Goal: Information Seeking & Learning: Compare options

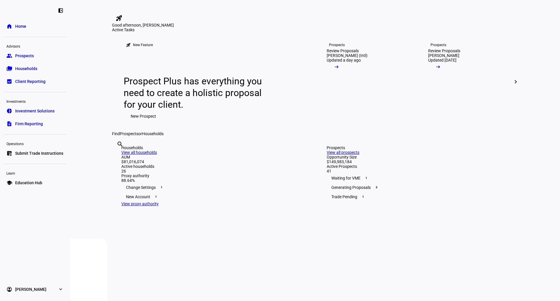
click at [35, 53] on link "group Prospects" at bounding box center [35, 56] width 63 height 12
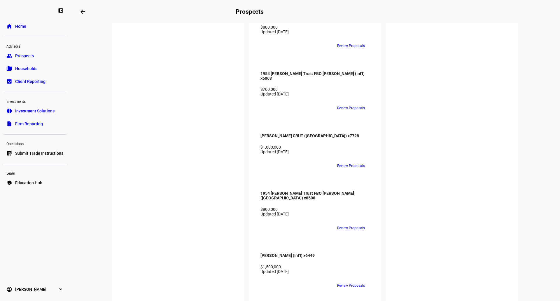
scroll to position [1575, 0]
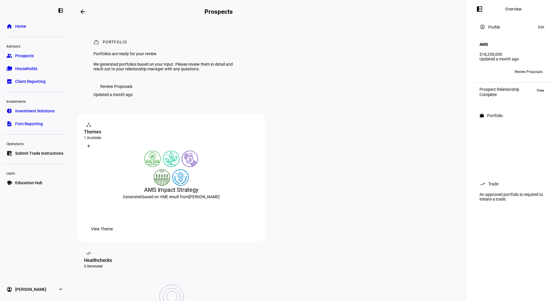
click at [107, 92] on span "Review Proposals" at bounding box center [116, 87] width 32 height 12
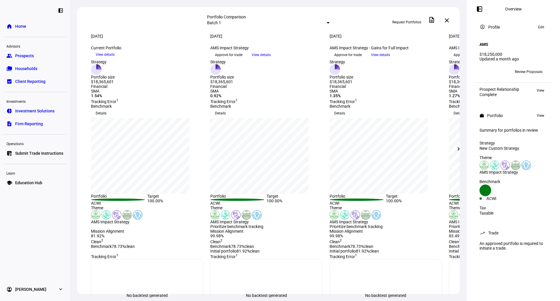
click at [461, 146] on mat-icon "chevron_right" at bounding box center [458, 148] width 7 height 7
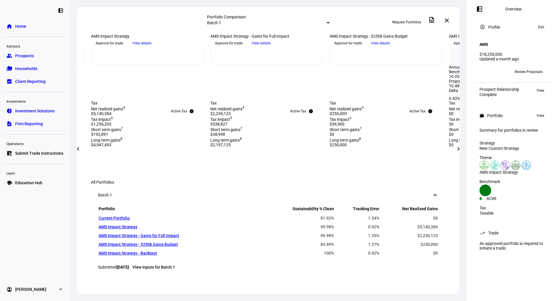
scroll to position [204, 0]
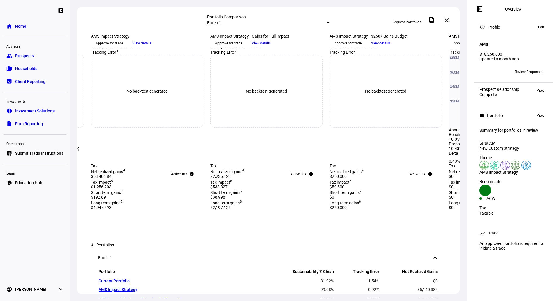
drag, startPoint x: 404, startPoint y: 66, endPoint x: 456, endPoint y: 147, distance: 96.9
click at [390, 48] on span "View details" at bounding box center [380, 43] width 19 height 9
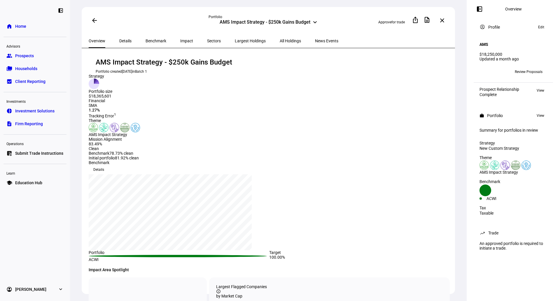
click at [129, 37] on div "Details" at bounding box center [125, 41] width 26 height 14
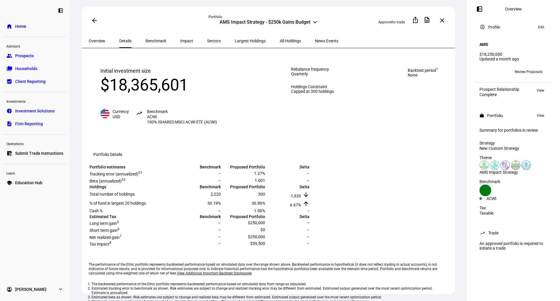
drag, startPoint x: 141, startPoint y: 39, endPoint x: 166, endPoint y: 41, distance: 24.9
click at [146, 39] on span "Benchmark" at bounding box center [156, 41] width 21 height 4
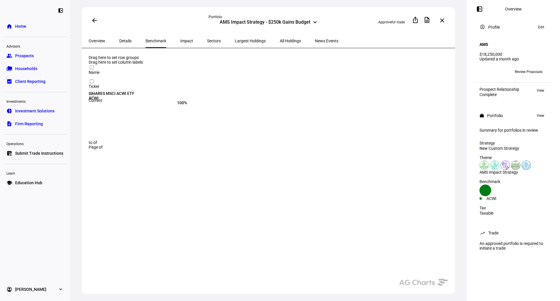
click at [180, 41] on span "Impact" at bounding box center [186, 41] width 13 height 4
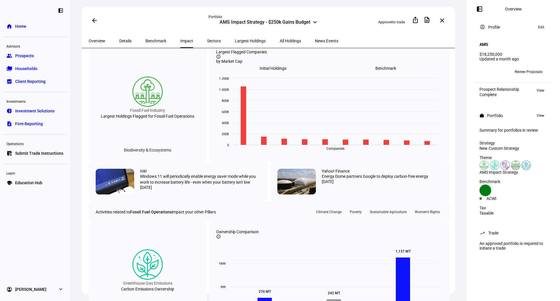
scroll to position [350, 0]
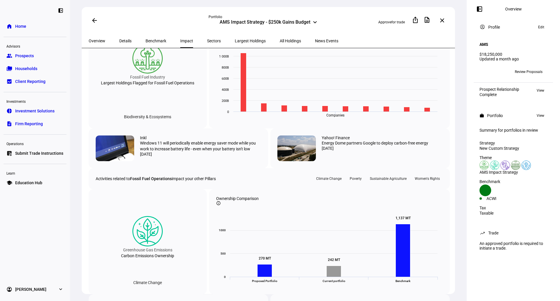
click at [286, 37] on span "Initial Holdings" at bounding box center [273, 35] width 27 height 5
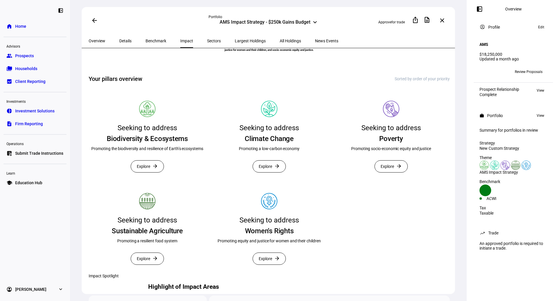
scroll to position [0, 0]
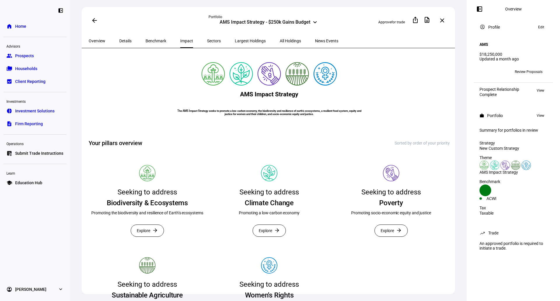
drag, startPoint x: 199, startPoint y: 41, endPoint x: 230, endPoint y: 39, distance: 31.3
click at [207, 42] on span "Sectors" at bounding box center [214, 41] width 14 height 4
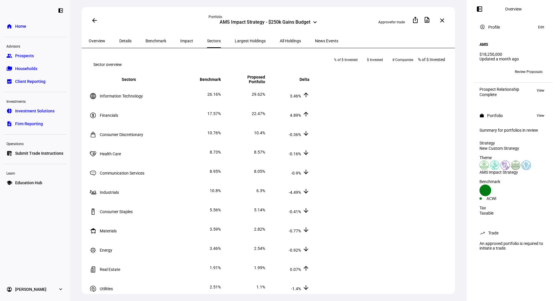
click at [235, 44] on span "Largest Holdings" at bounding box center [250, 41] width 31 height 14
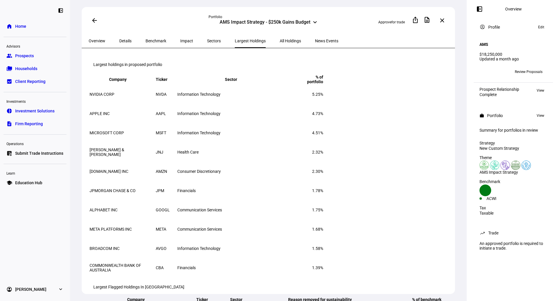
click at [280, 39] on span "All Holdings" at bounding box center [290, 41] width 21 height 4
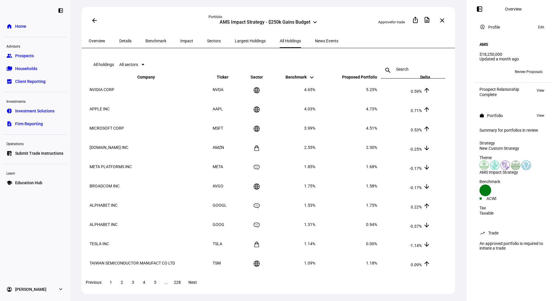
drag, startPoint x: 86, startPoint y: 19, endPoint x: 92, endPoint y: 21, distance: 6.5
click at [87, 19] on div "arrow_back Portfolio AMS Impact Strategy - $250k Gains Budget keyboard_arrow_do…" at bounding box center [268, 20] width 373 height 27
click at [92, 21] on mat-icon "arrow_back" at bounding box center [94, 20] width 7 height 7
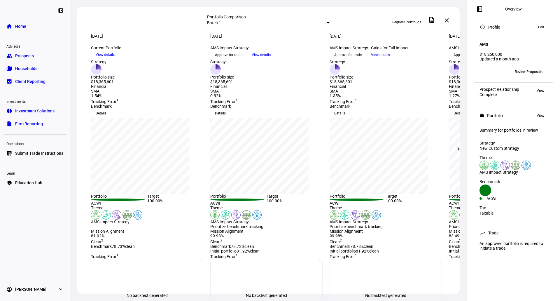
click at [271, 59] on span "View details" at bounding box center [261, 54] width 19 height 9
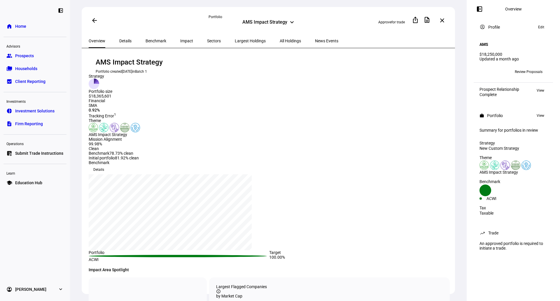
click at [94, 21] on mat-icon "arrow_back" at bounding box center [94, 20] width 7 height 7
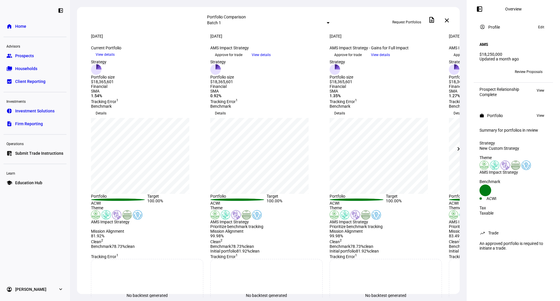
click at [390, 59] on span "View details" at bounding box center [380, 54] width 19 height 9
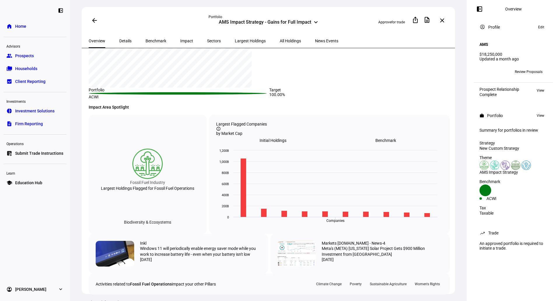
scroll to position [204, 0]
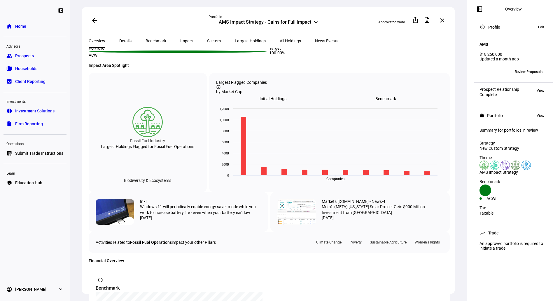
click at [384, 103] on div "Initial Holdings Benchmark" at bounding box center [329, 98] width 227 height 9
click at [286, 101] on span "Initial Holdings" at bounding box center [273, 98] width 27 height 5
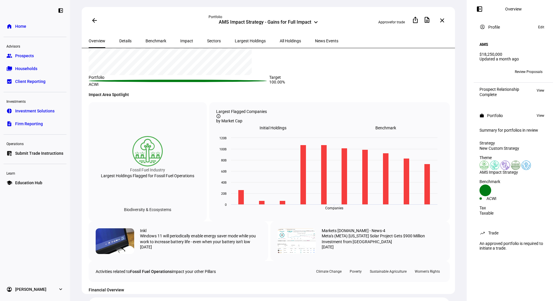
scroll to position [0, 0]
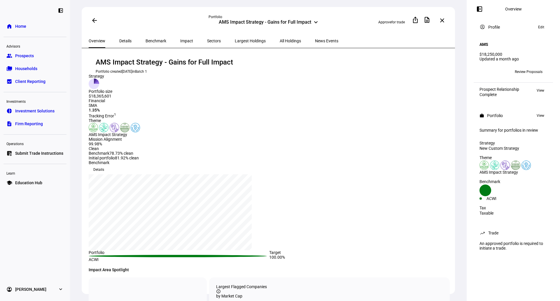
click at [180, 41] on span "Impact" at bounding box center [186, 41] width 13 height 4
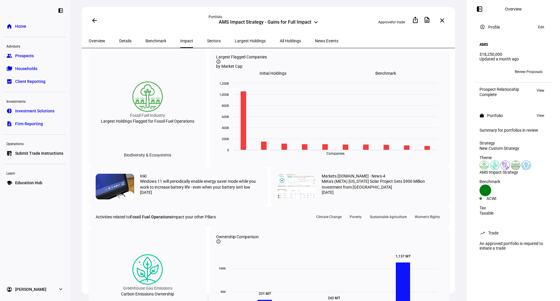
scroll to position [321, 0]
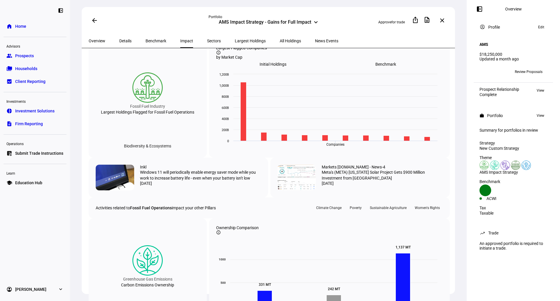
click at [330, 68] on div "Initial Holdings" at bounding box center [273, 64] width 113 height 8
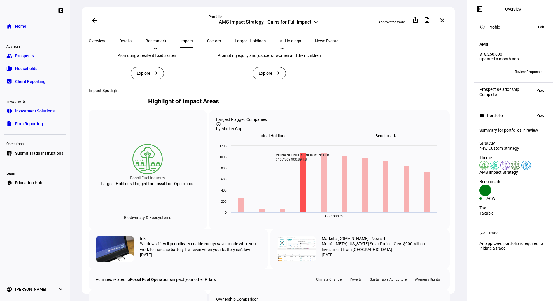
scroll to position [175, 0]
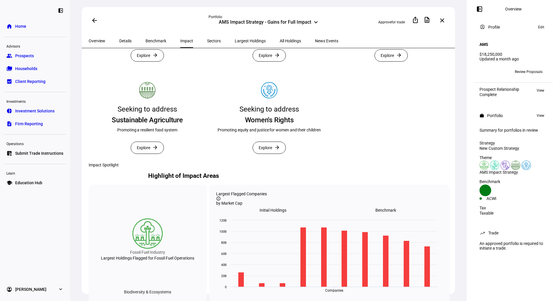
click at [207, 39] on span "Sectors" at bounding box center [214, 41] width 14 height 4
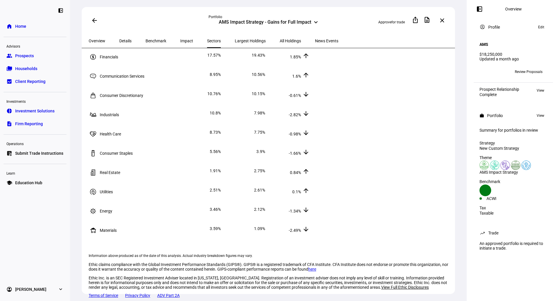
scroll to position [86, 0]
click at [275, 22] on div "AMS Impact Strategy - Gains for Full Impact" at bounding box center [265, 22] width 92 height 7
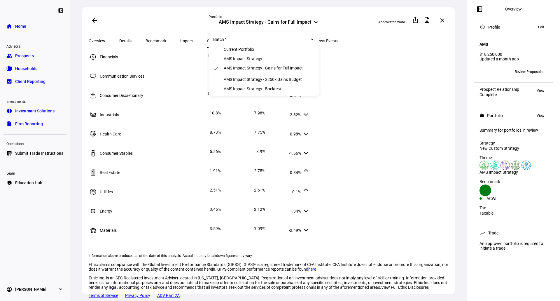
click at [271, 82] on div "AMS Impact Strategy - $250k Gains Budget" at bounding box center [263, 79] width 78 height 5
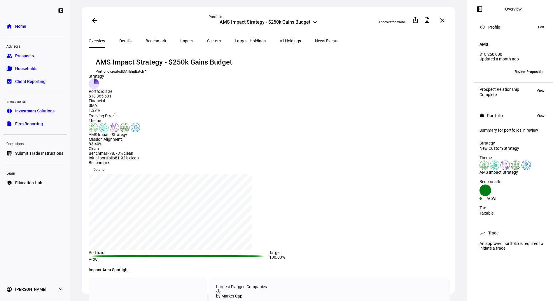
click at [235, 43] on span "Largest Holdings" at bounding box center [250, 41] width 31 height 14
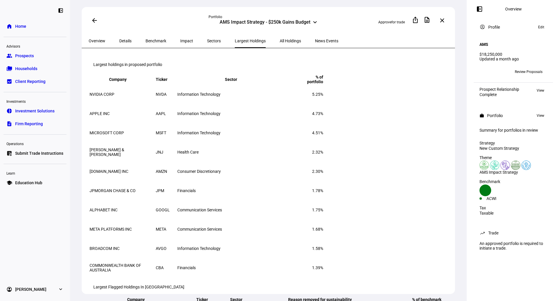
click at [280, 42] on span "All Holdings" at bounding box center [290, 41] width 21 height 4
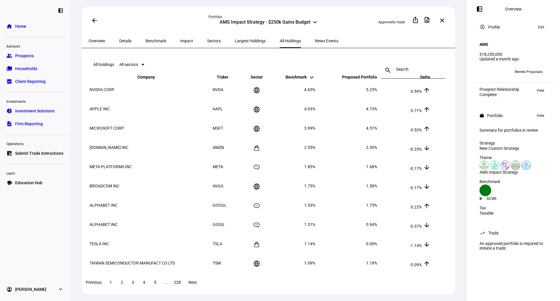
click at [207, 39] on span "Sectors" at bounding box center [214, 41] width 14 height 4
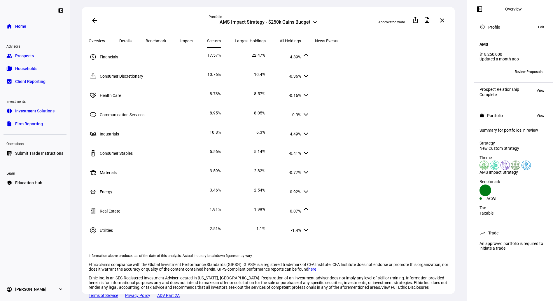
scroll to position [86, 0]
